Goal: Information Seeking & Learning: Learn about a topic

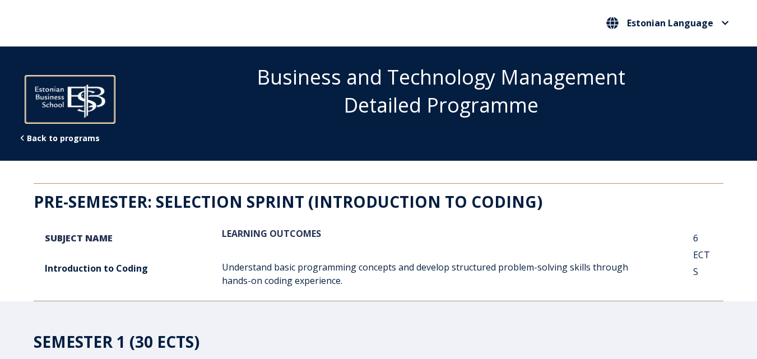
click at [43, 95] on img at bounding box center [70, 98] width 89 height 45
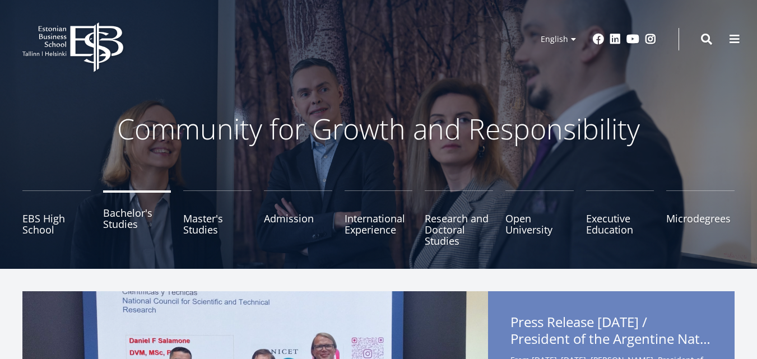
click at [140, 212] on link "Bachelor's Studies" at bounding box center [137, 219] width 68 height 56
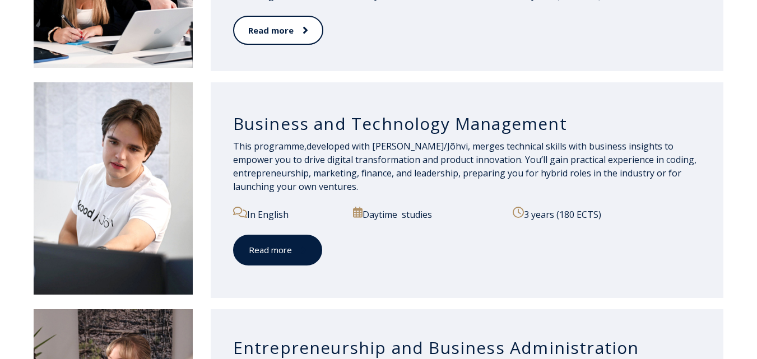
scroll to position [1007, 0]
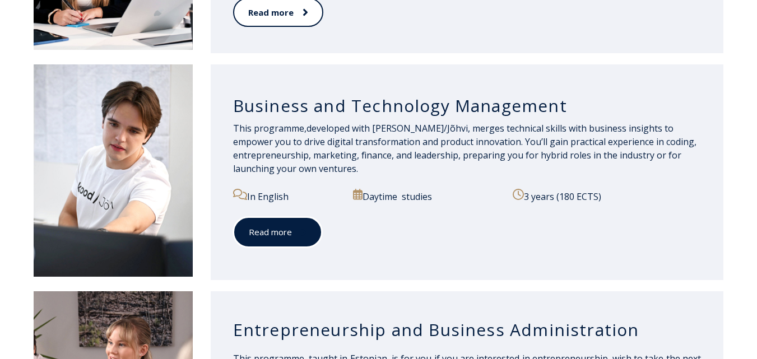
click at [290, 233] on link "Read more" at bounding box center [277, 232] width 89 height 31
